Goal: Information Seeking & Learning: Learn about a topic

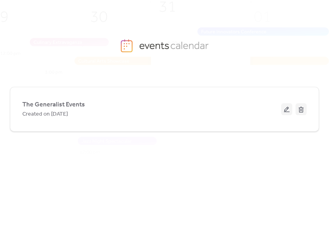
click at [136, 111] on div "Created on [DATE]" at bounding box center [151, 114] width 259 height 10
click at [77, 109] on span "The Generalist Events" at bounding box center [53, 105] width 63 height 10
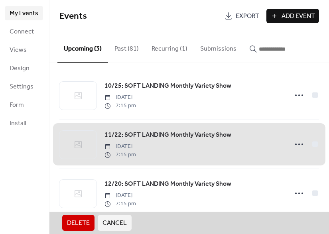
click at [135, 49] on button "Past (81)" at bounding box center [126, 47] width 37 height 30
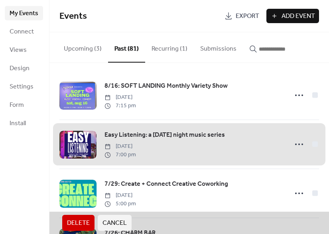
click at [170, 55] on button "Recurring (1)" at bounding box center [169, 47] width 49 height 30
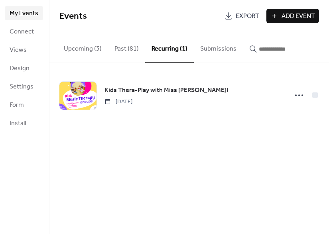
click at [75, 46] on button "Upcoming (3)" at bounding box center [82, 47] width 51 height 30
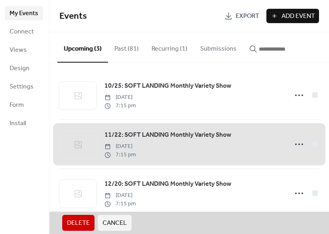
click at [217, 148] on span "11/22: SOFT LANDING Monthly Variety Show [DATE] 7:15 pm" at bounding box center [189, 144] width 260 height 49
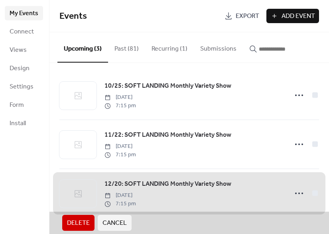
click at [187, 182] on span "12/20: SOFT LANDING Monthly Variety Show [DATE] 7:15 pm" at bounding box center [189, 193] width 260 height 49
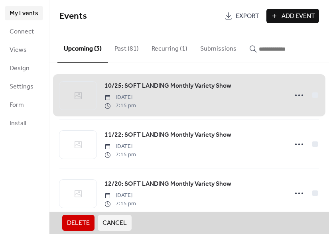
click at [225, 105] on span "10/25: SOFT LANDING Monthly Variety Show [DATE] 7:15 pm" at bounding box center [189, 95] width 260 height 49
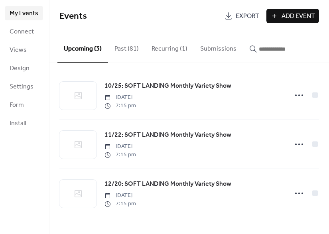
click at [123, 51] on button "Past (81)" at bounding box center [126, 47] width 37 height 30
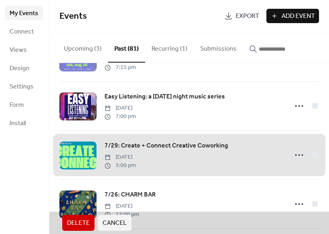
scroll to position [38, 0]
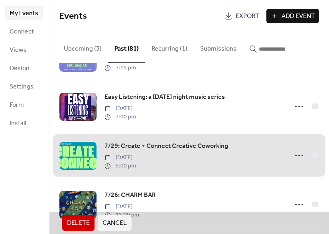
click at [175, 50] on button "Recurring (1)" at bounding box center [169, 47] width 49 height 30
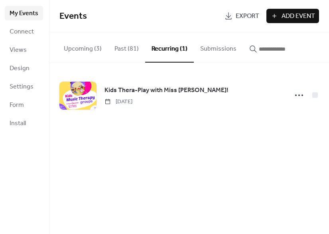
click at [127, 55] on button "Past (81)" at bounding box center [126, 47] width 37 height 30
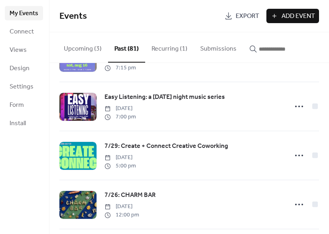
click at [77, 51] on button "Upcoming (3)" at bounding box center [82, 47] width 51 height 30
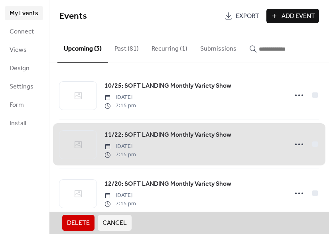
click at [233, 150] on span "11/22: SOFT LANDING Monthly Variety Show [DATE] 7:15 pm" at bounding box center [189, 144] width 260 height 49
click at [134, 146] on span "11/22: SOFT LANDING Monthly Variety Show [DATE] 7:15 pm" at bounding box center [189, 144] width 260 height 49
